Goal: Task Accomplishment & Management: Manage account settings

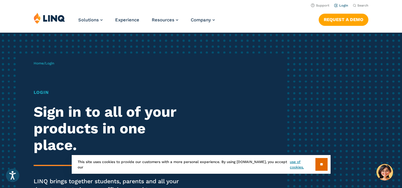
click at [341, 3] on li "Login" at bounding box center [341, 5] width 14 height 7
click at [342, 5] on link "Login" at bounding box center [341, 6] width 14 height 4
click at [315, 166] on input "**" at bounding box center [321, 164] width 12 height 13
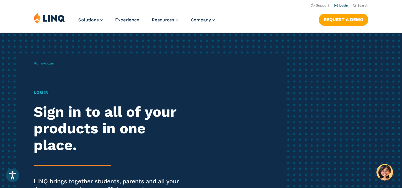
click at [345, 5] on link "Login" at bounding box center [341, 6] width 14 height 4
